Goal: Task Accomplishment & Management: Complete application form

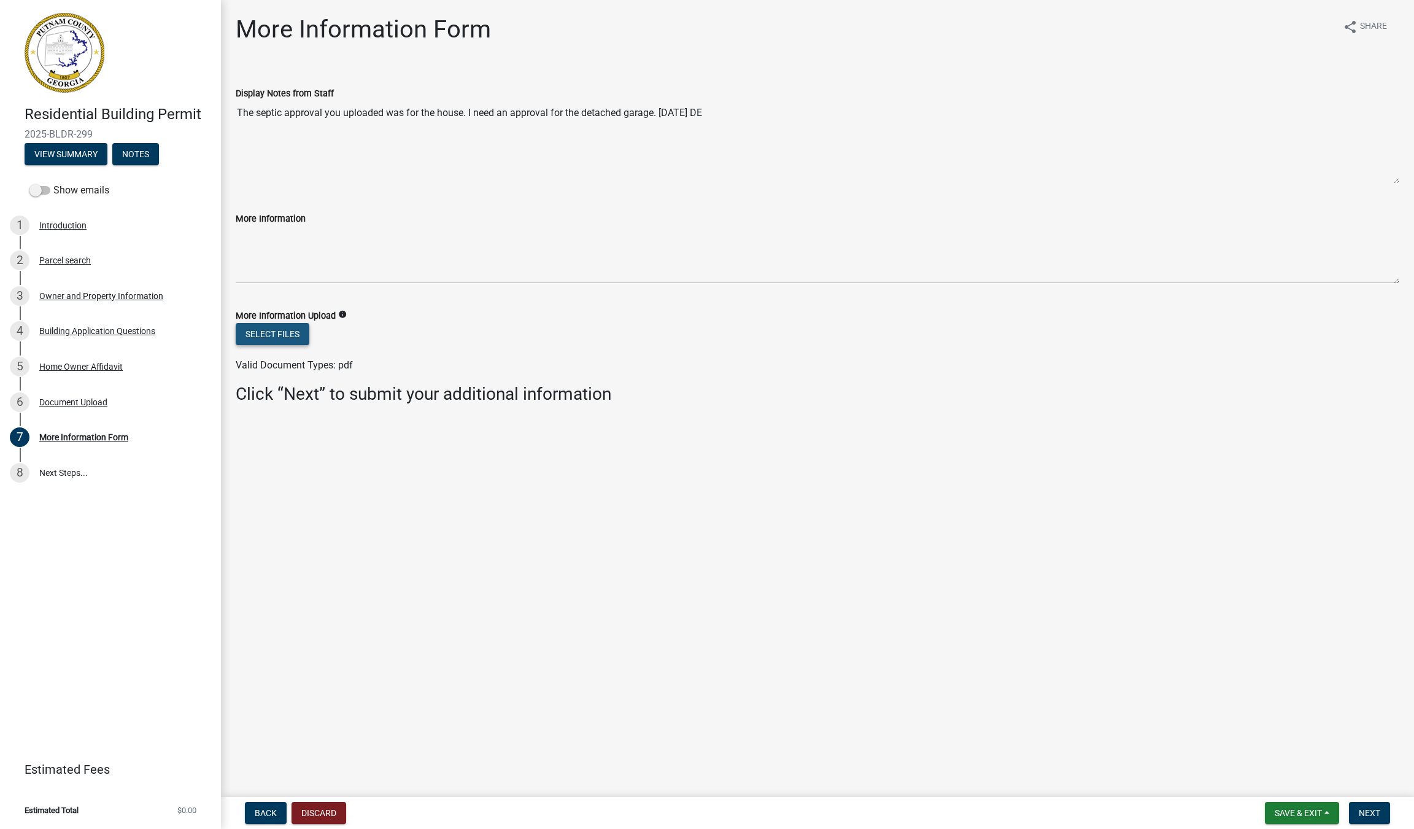
click at [277, 331] on button "Select files" at bounding box center [273, 334] width 74 height 22
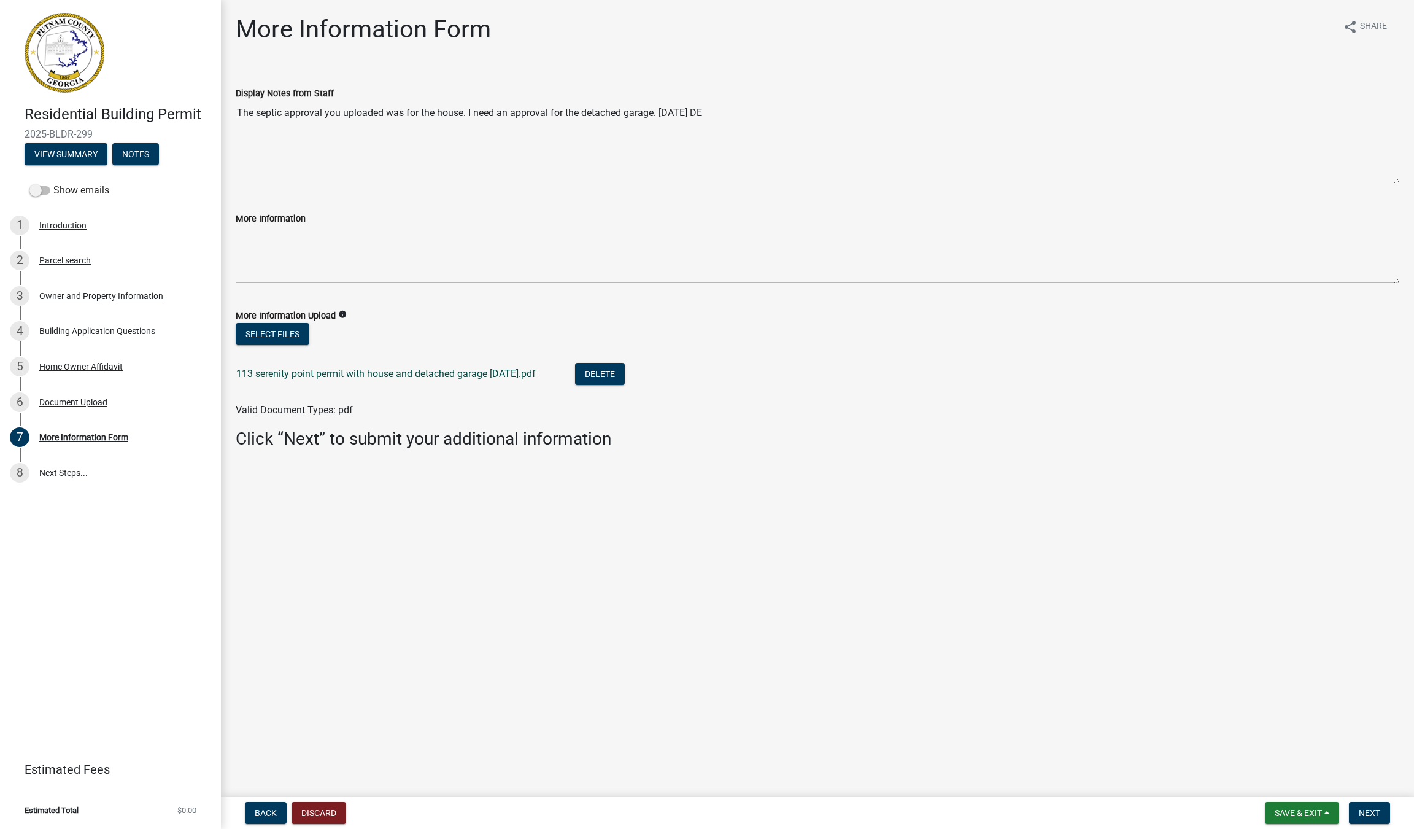
scroll to position [0, 1]
click at [420, 374] on link "113 serenity point permit with house and detached garage [DATE].pdf" at bounding box center [385, 374] width 299 height 12
click at [1372, 815] on span "Next" at bounding box center [1369, 813] width 21 height 10
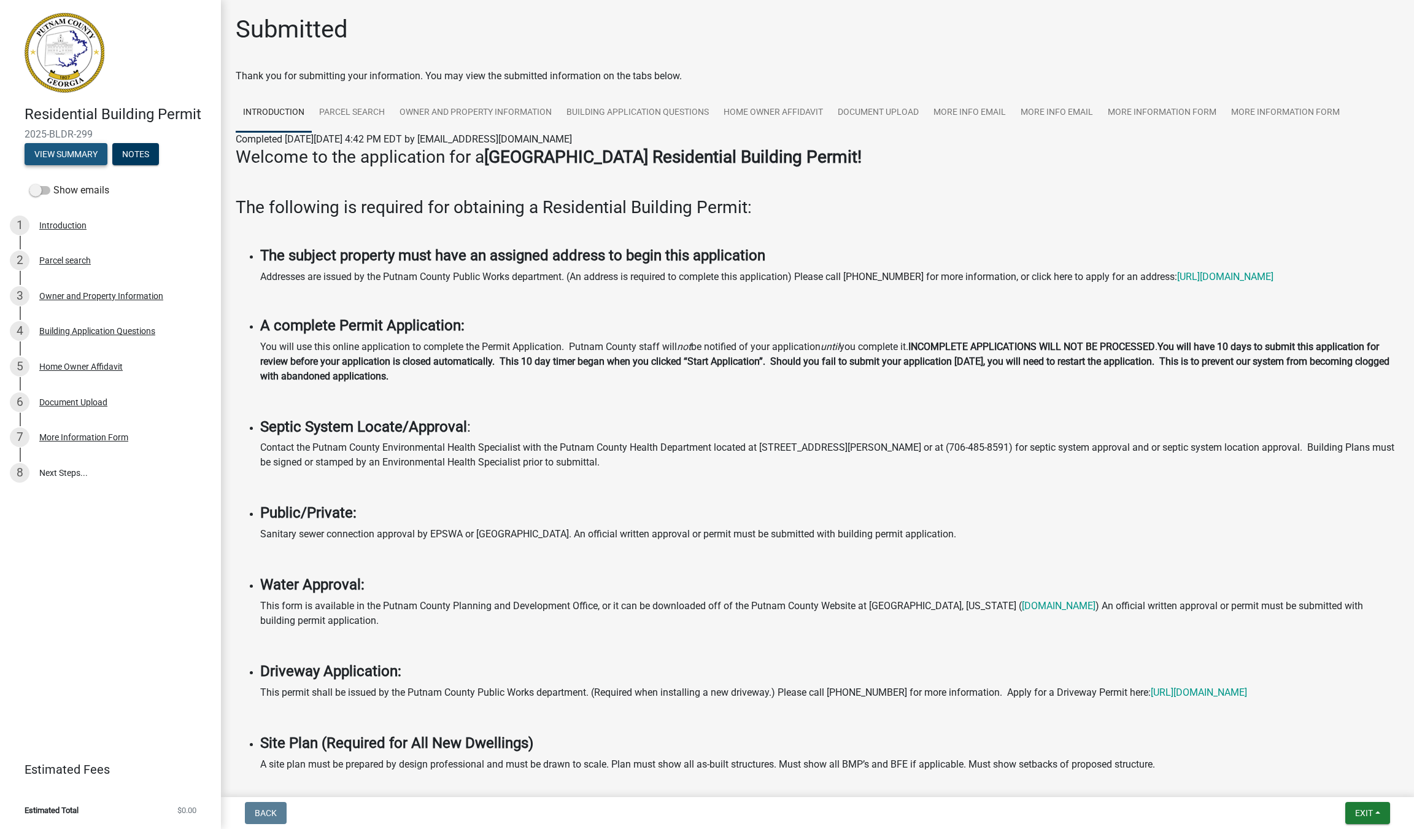
click at [69, 152] on button "View Summary" at bounding box center [66, 154] width 83 height 22
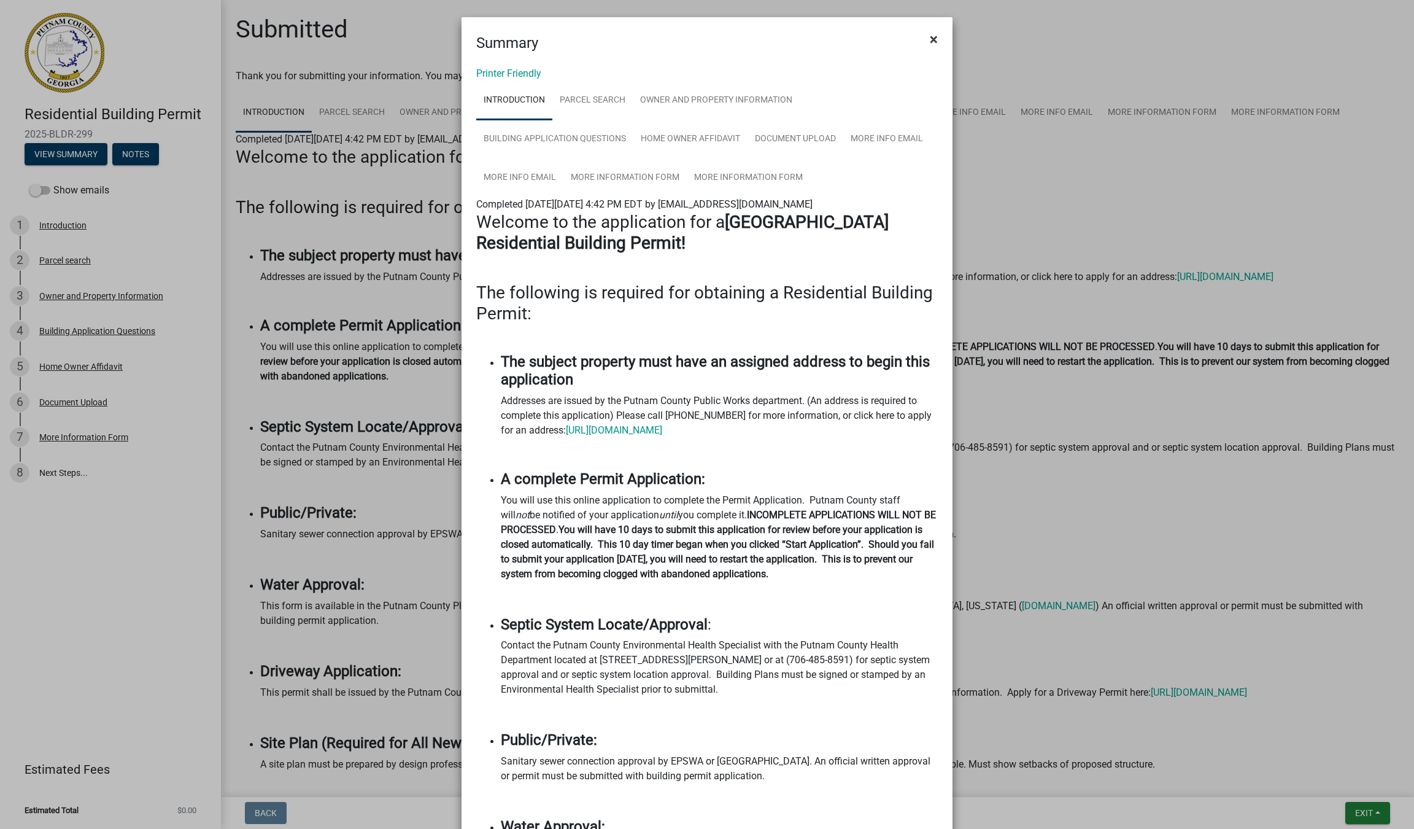
click at [937, 36] on span "×" at bounding box center [934, 39] width 8 height 17
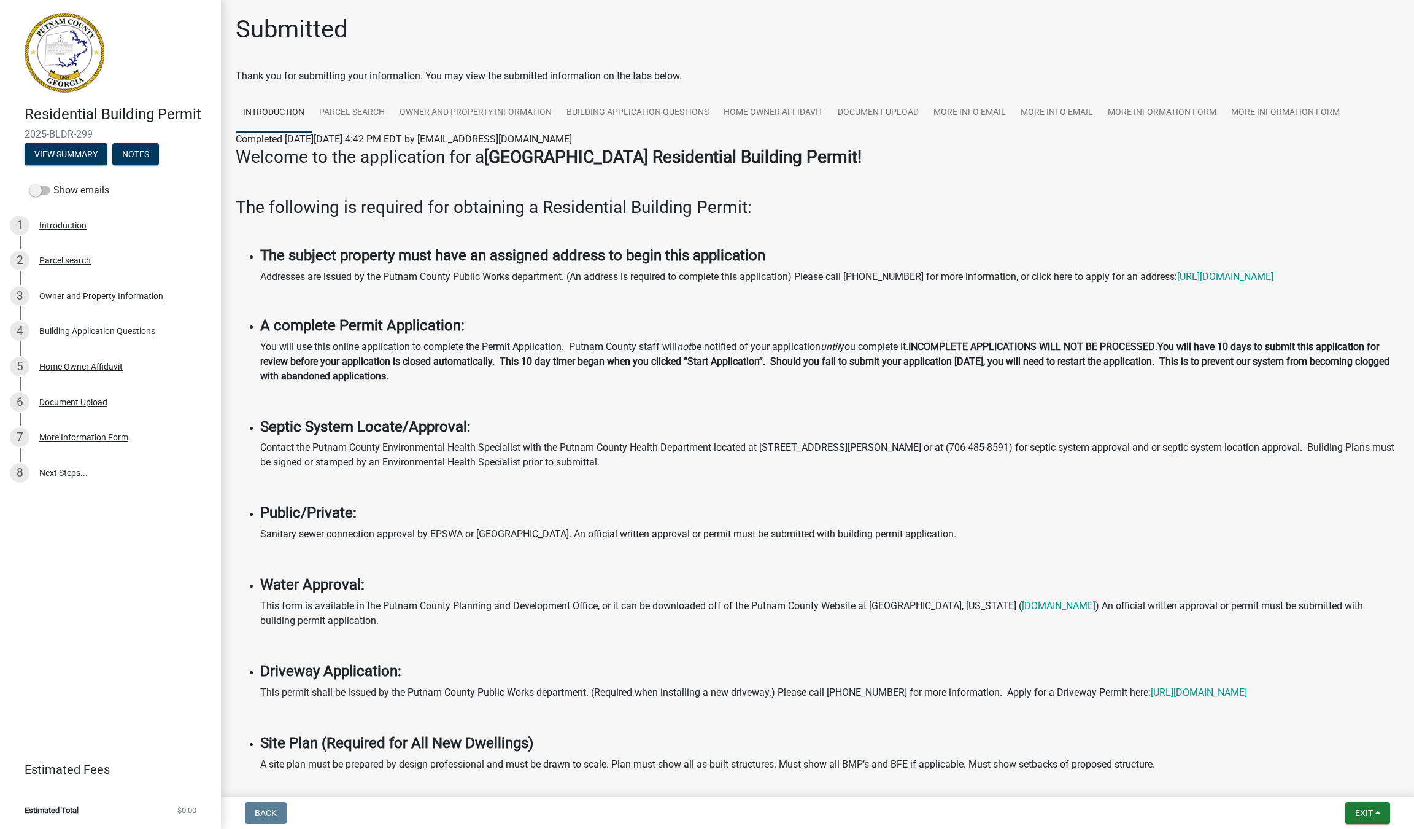
scroll to position [0, 0]
click at [1373, 810] on span "Exit" at bounding box center [1364, 813] width 18 height 10
click at [1373, 809] on span "Exit" at bounding box center [1364, 813] width 18 height 10
click at [1373, 808] on span "Exit" at bounding box center [1364, 813] width 18 height 10
click at [1345, 781] on button "Save & Exit" at bounding box center [1342, 780] width 98 height 29
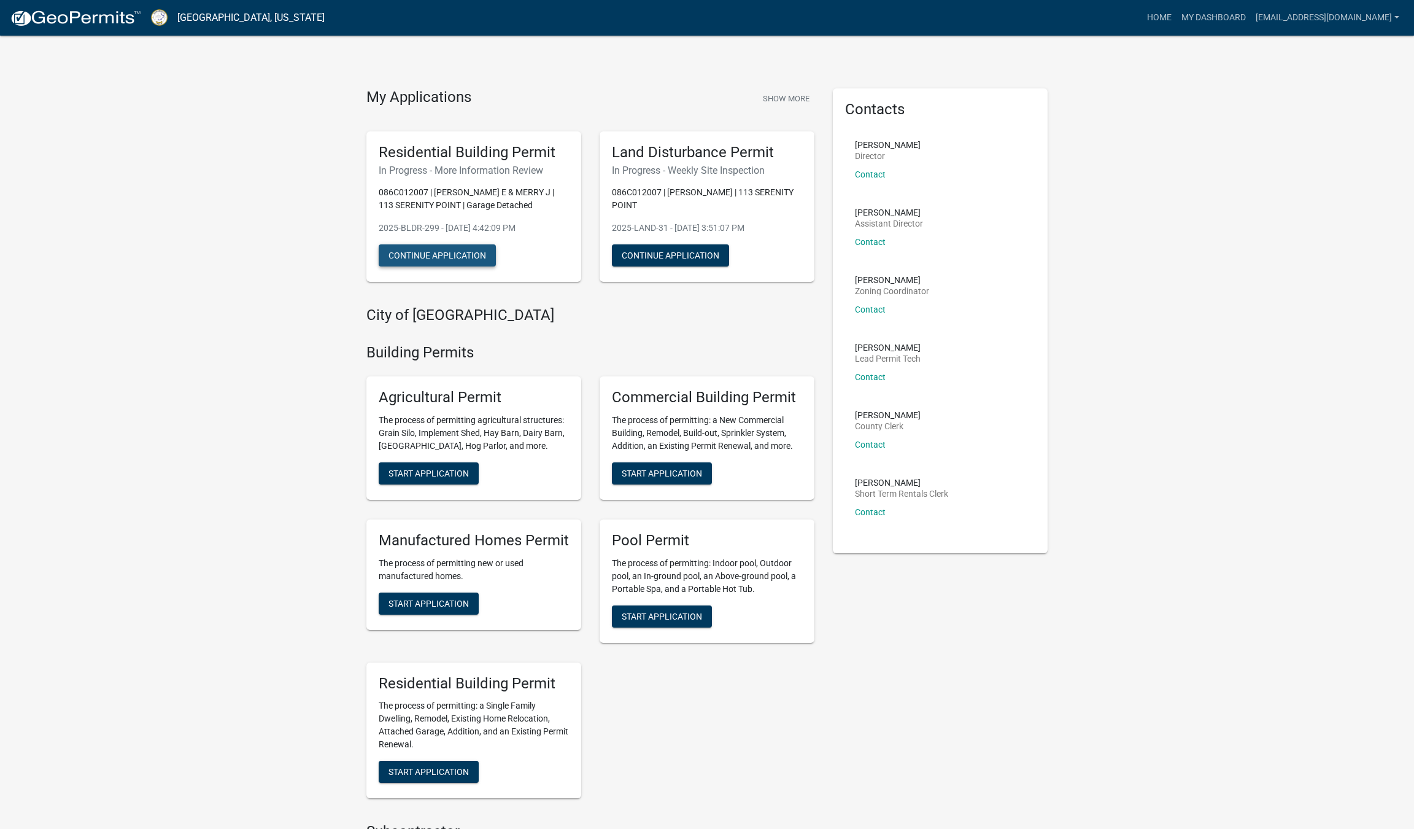
click at [438, 253] on button "Continue Application" at bounding box center [437, 255] width 117 height 22
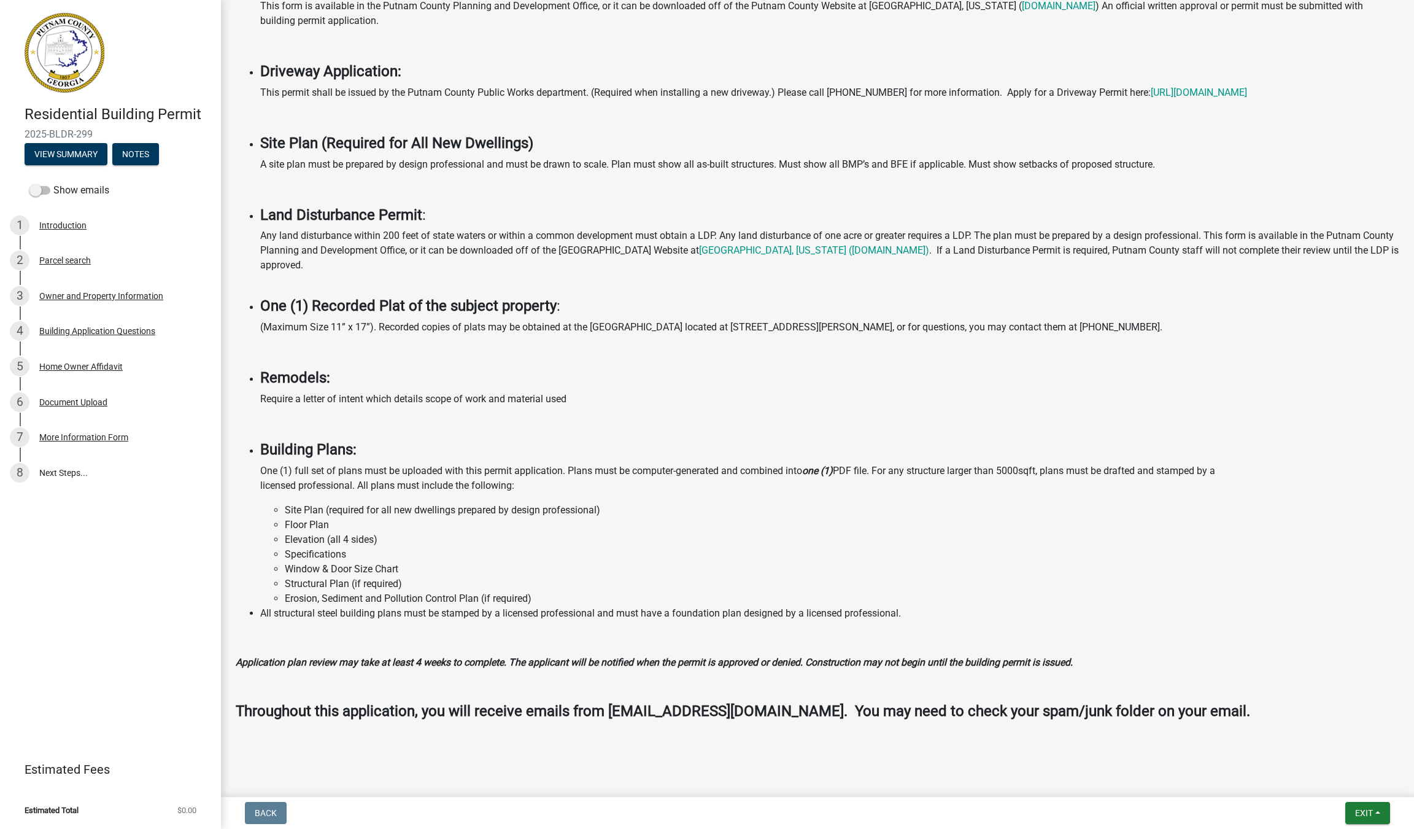
scroll to position [614, 0]
click at [1371, 812] on span "Exit" at bounding box center [1364, 813] width 18 height 10
click at [1371, 810] on span "Exit" at bounding box center [1364, 813] width 18 height 10
click at [1371, 809] on span "Exit" at bounding box center [1364, 813] width 18 height 10
click at [1343, 783] on button "Save & Exit" at bounding box center [1342, 780] width 98 height 29
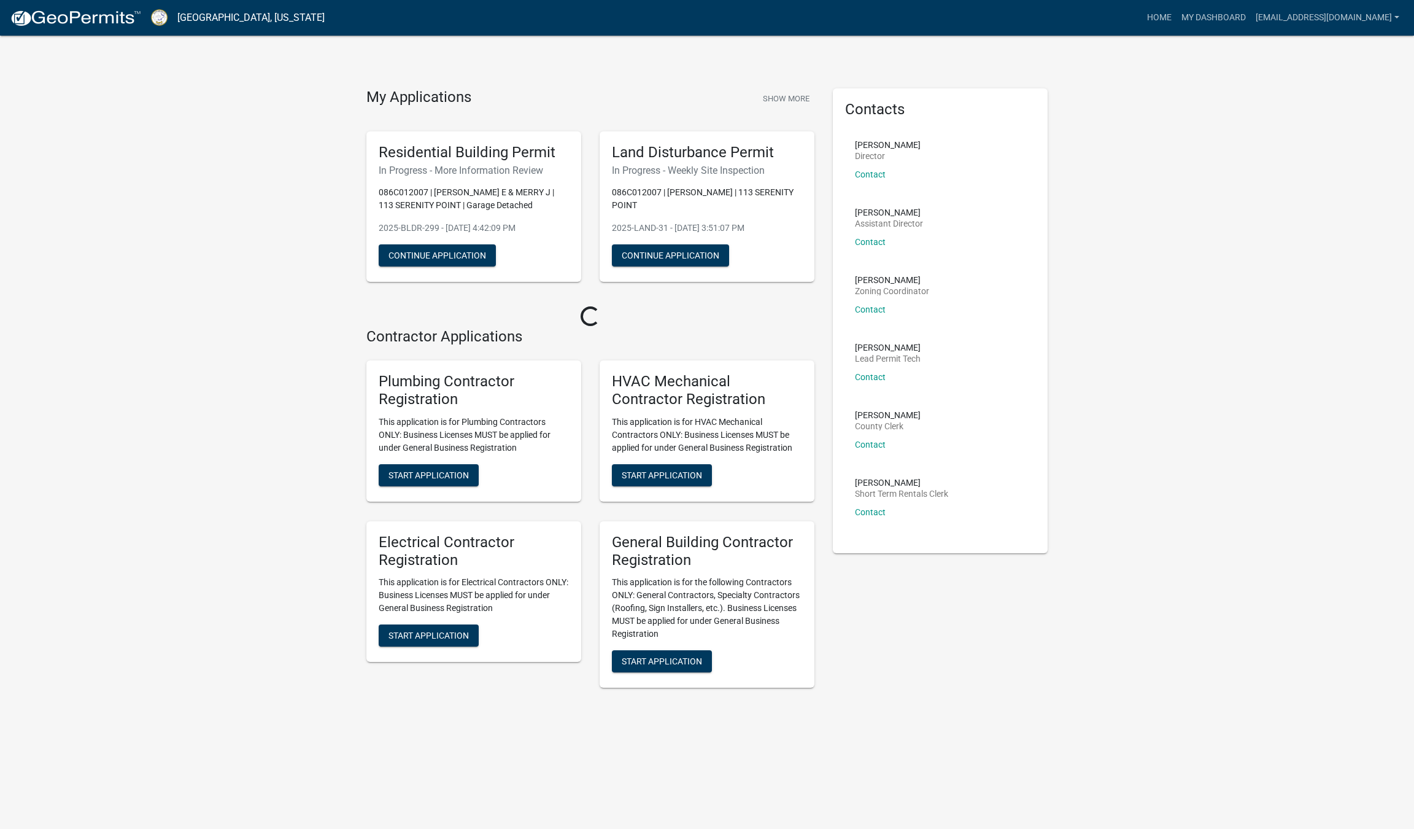
scroll to position [1, 0]
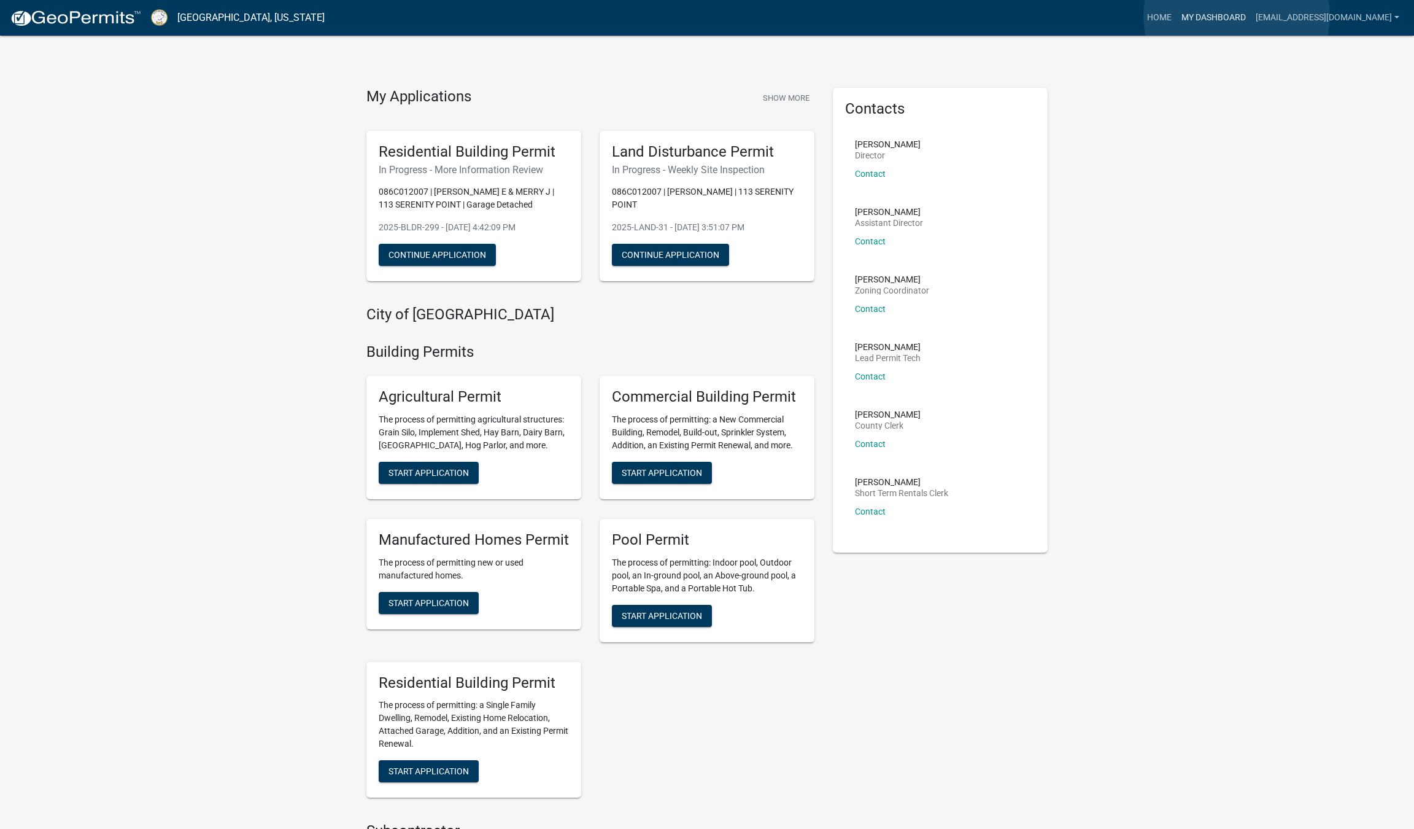
click at [1237, 16] on link "My Dashboard" at bounding box center [1214, 17] width 74 height 23
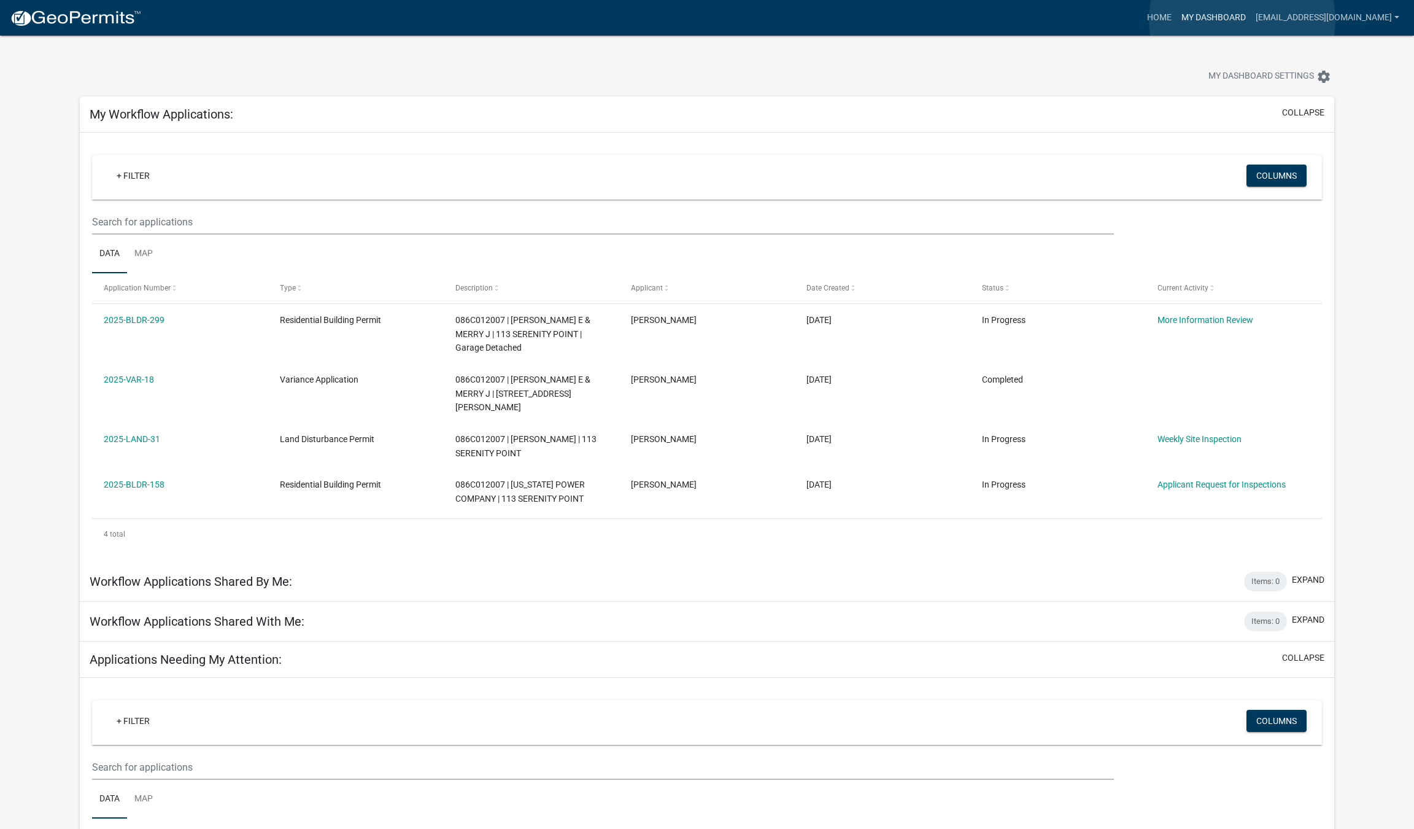
click at [1242, 20] on link "My Dashboard" at bounding box center [1214, 17] width 74 height 23
